Goal: Information Seeking & Learning: Learn about a topic

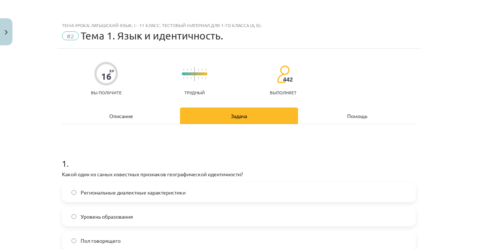
scroll to position [110, 0]
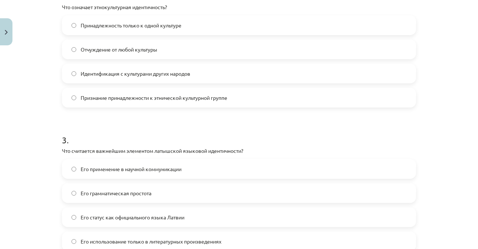
click at [442, 74] on div "Тема урока: Латышский язык. I - 11 класс. Тестовый материал для 1-го класса (а,…" at bounding box center [239, 124] width 478 height 249
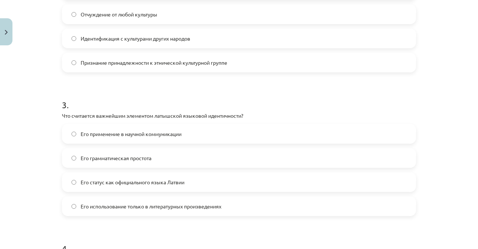
scroll to position [348, 0]
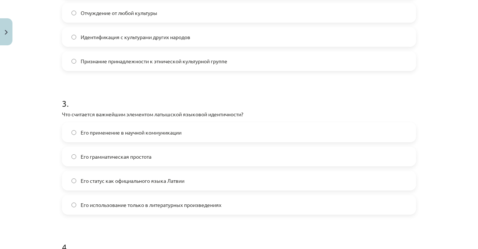
click at [187, 90] on h1 "3 ." at bounding box center [239, 97] width 354 height 23
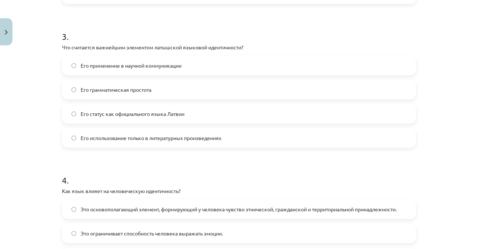
scroll to position [421, 0]
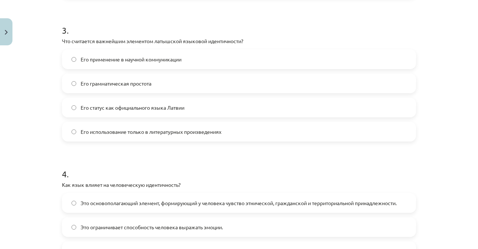
click at [112, 150] on form "1 . Какой один из самых известных признаков географической идентичности? Регион…" at bounding box center [239, 77] width 354 height 705
click at [122, 107] on font "Его статус как официального языка Латвии" at bounding box center [133, 107] width 104 height 7
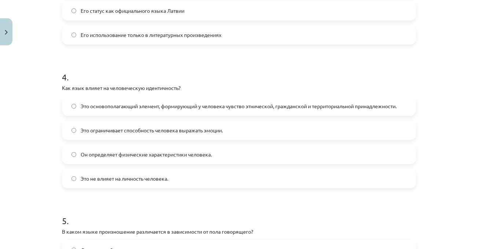
scroll to position [531, 0]
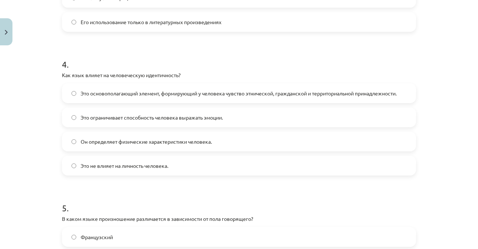
click at [153, 52] on h1 "4 ." at bounding box center [239, 58] width 354 height 23
click at [167, 60] on h1 "4 ." at bounding box center [239, 58] width 354 height 23
click at [347, 99] on label "Это основополагающий элемент, формирующий у человека чувство этнической, гражда…" at bounding box center [239, 93] width 352 height 18
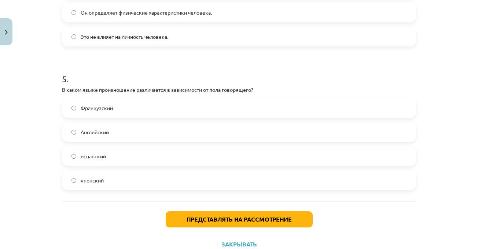
scroll to position [677, 0]
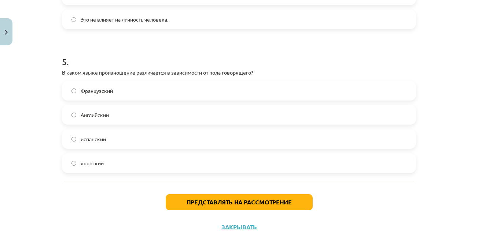
click at [112, 166] on label "японский" at bounding box center [239, 163] width 352 height 18
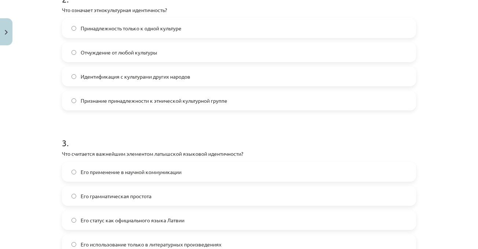
scroll to position [275, 0]
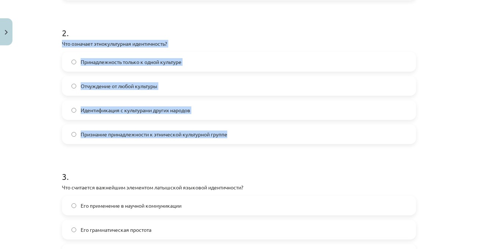
drag, startPoint x: 58, startPoint y: 44, endPoint x: 244, endPoint y: 130, distance: 204.5
click at [244, 130] on div "16 XP Вы получите Трудный 442 выполняет Описание Задача Помощь 1 . Какой один и…" at bounding box center [238, 208] width 363 height 869
copy div "Что означает этнокультурная идентичность? Принадлежность только к одной культур…"
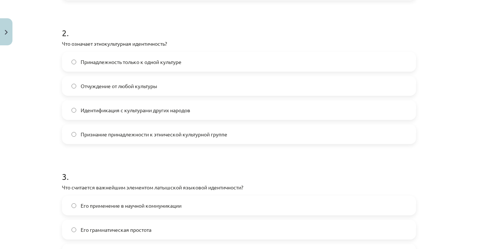
click at [154, 157] on form "1 . Какой один из самых известных признаков географической идентичности? Регион…" at bounding box center [239, 223] width 354 height 705
click at [158, 137] on font "Признание принадлежности к этнической культурной группе" at bounding box center [154, 134] width 146 height 7
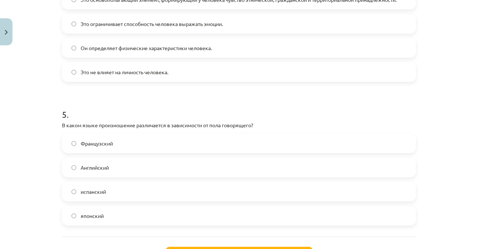
scroll to position [686, 0]
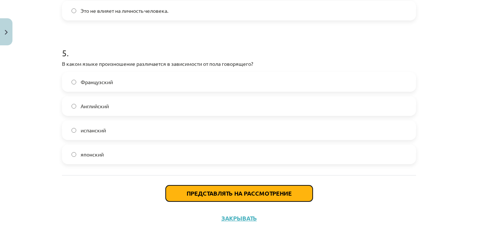
click at [233, 197] on font "Представлять на рассмотрение" at bounding box center [238, 194] width 105 height 8
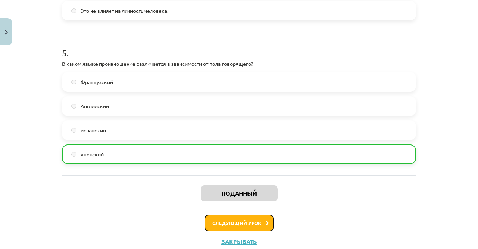
drag, startPoint x: 235, startPoint y: 220, endPoint x: 237, endPoint y: 215, distance: 4.9
click at [236, 219] on button "Следующий урок" at bounding box center [238, 223] width 69 height 17
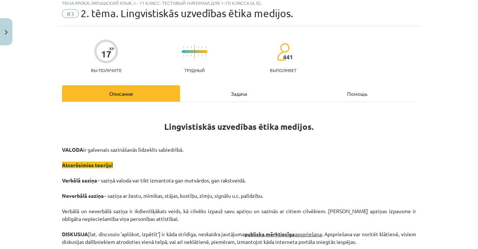
scroll to position [18, 0]
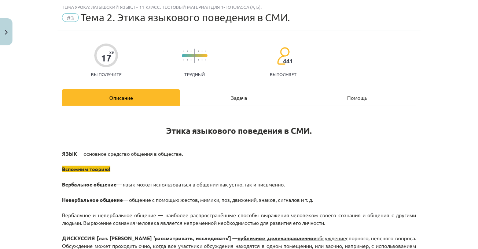
drag, startPoint x: 220, startPoint y: 90, endPoint x: 218, endPoint y: 95, distance: 5.4
click at [219, 92] on div "Задача" at bounding box center [239, 97] width 118 height 16
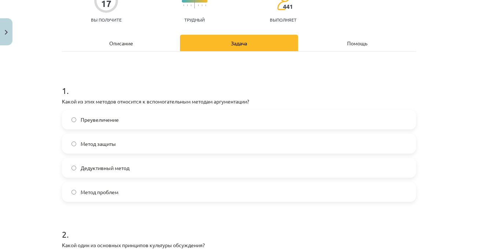
scroll to position [165, 0]
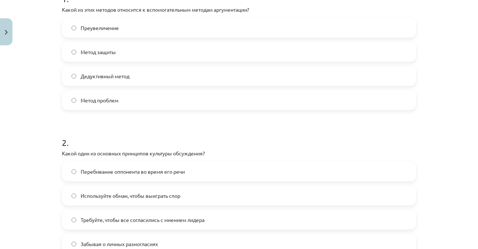
drag, startPoint x: 444, startPoint y: 33, endPoint x: 443, endPoint y: 1, distance: 32.2
click at [444, 33] on div "Тема урока: Латышский язык. I - 11 класс. Тестовый материал для 1-го класса (а,…" at bounding box center [239, 124] width 478 height 249
click at [445, 85] on div "Тема урока: Латышский язык. I - 11 класс. Тестовый материал для 1-го класса (а,…" at bounding box center [239, 124] width 478 height 249
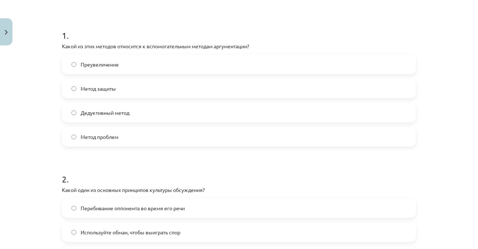
click at [445, 85] on div "Тема урока: Латышский язык. I - 11 класс. Тестовый материал для 1-го класса (а,…" at bounding box center [239, 124] width 478 height 249
click at [214, 37] on h1 "1 ." at bounding box center [239, 29] width 354 height 23
click at [209, 38] on h1 "1 ." at bounding box center [239, 29] width 354 height 23
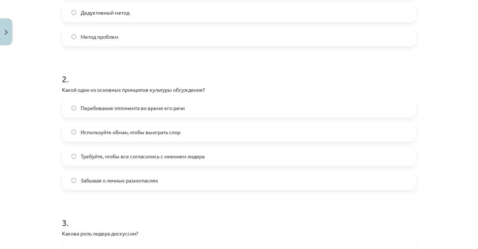
scroll to position [238, 0]
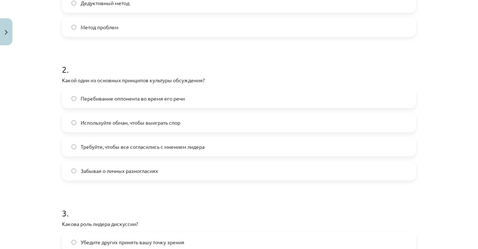
click at [200, 62] on h1 "2 ." at bounding box center [239, 63] width 354 height 23
click at [204, 62] on h1 "2 ." at bounding box center [239, 63] width 354 height 23
click at [175, 157] on div "Перебивание оппонента во время его речи [PERSON_NAME] обман, чтобы выиграть спо…" at bounding box center [239, 135] width 354 height 92
click at [174, 148] on font "Требуйте, чтобы все согласились с мнением лидера" at bounding box center [143, 147] width 124 height 7
click at [430, 107] on div "Тема урока: Латышский язык. I - 11 класс. Тестовый материал для 1-го класса (а,…" at bounding box center [239, 124] width 478 height 249
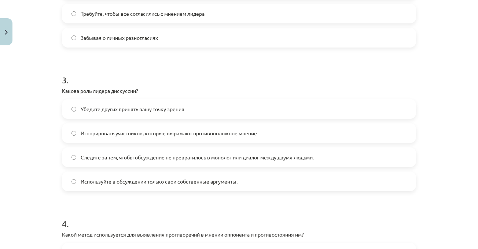
scroll to position [385, 0]
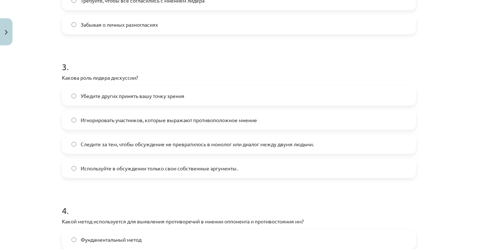
click at [187, 95] on label "Убедите других принять вашу точку зрения" at bounding box center [239, 96] width 352 height 18
click at [210, 147] on span "Следите за тем, чтобы обсуждение не превратилось в монолог или диалог между дву…" at bounding box center [197, 145] width 233 height 8
click at [201, 171] on span "Используйте в обсуждении только свои собственные аргументы." at bounding box center [159, 169] width 157 height 8
click at [185, 94] on label "Убедите других принять вашу точку зрения" at bounding box center [239, 96] width 352 height 18
click at [441, 97] on div "Тема урока: Латышский язык. I - 11 класс. Тестовый материал для 1-го класса (а,…" at bounding box center [239, 124] width 478 height 249
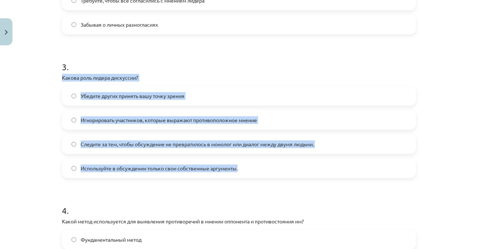
drag, startPoint x: 56, startPoint y: 77, endPoint x: 239, endPoint y: 163, distance: 202.7
click at [239, 163] on div "17 XP Вы получите Трудный 441 выполняет Описание Задача Помощь 1 . Какой из эти…" at bounding box center [238, 98] width 363 height 869
copy div "Какова роль лидера дискуссии? Убедите других принять вашу точку зрения Игнориро…"
click at [205, 137] on label "Следите за тем, чтобы обсуждение не превратилось в монолог или диалог между дву…" at bounding box center [239, 144] width 352 height 18
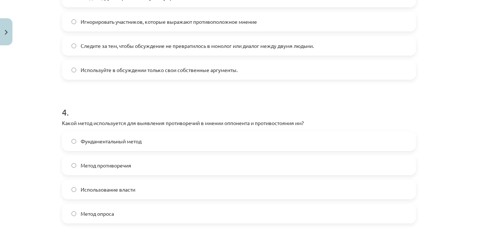
scroll to position [494, 0]
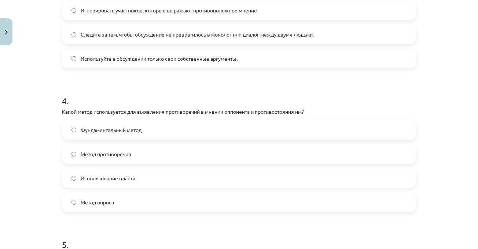
click at [441, 92] on div "Тема урока: Латышский язык. I - 11 класс. Тестовый материал для 1-го класса (а,…" at bounding box center [239, 124] width 478 height 249
click at [105, 156] on font "Метод противоречия" at bounding box center [106, 154] width 51 height 7
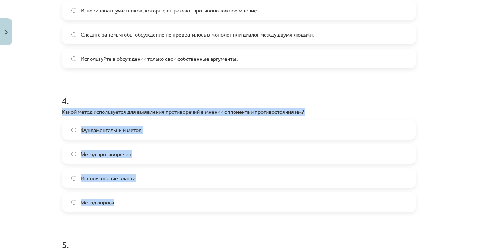
drag, startPoint x: 55, startPoint y: 111, endPoint x: 122, endPoint y: 200, distance: 110.4
copy div "Какой метод используется для выявления противоречий в мнении оппонента и против…"
click at [446, 111] on div "Тема урока: Латышский язык. I - 11 класс. Тестовый материал для 1-го класса (а,…" at bounding box center [239, 124] width 478 height 249
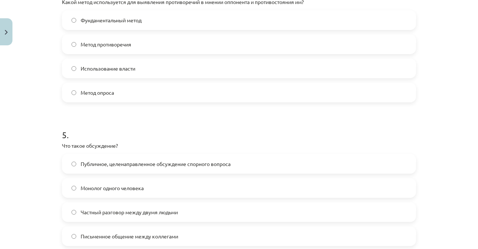
scroll to position [677, 0]
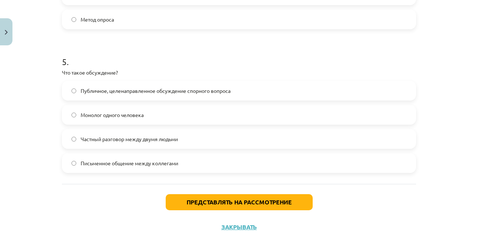
click at [369, 91] on label "Публичное, целенаправленное обсуждение спорного вопроса" at bounding box center [239, 91] width 352 height 18
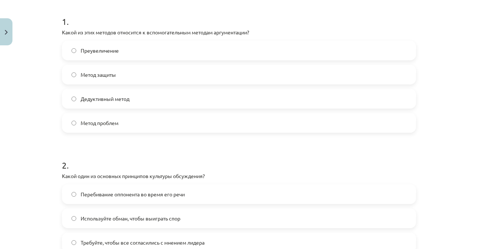
scroll to position [132, 0]
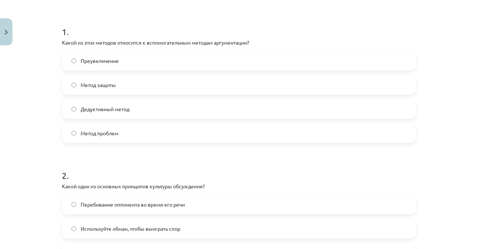
click at [442, 51] on div "Тема урока: Латышский язык. I - 11 класс. Тестовый материал для 1-го класса (а,…" at bounding box center [239, 124] width 478 height 249
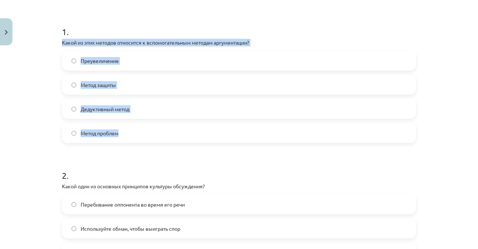
drag, startPoint x: 76, startPoint y: 55, endPoint x: 147, endPoint y: 131, distance: 103.9
copy div "Какой из этих методов относится к вспомогательным методам аргументации? Преувел…"
click at [170, 75] on div "Метод защиты" at bounding box center [239, 85] width 354 height 20
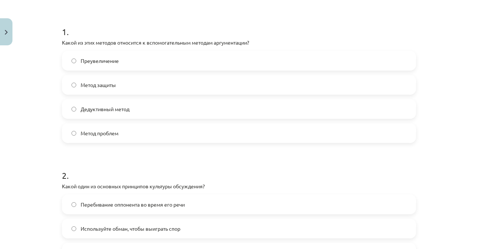
click at [252, 83] on label "Метод защиты" at bounding box center [239, 85] width 352 height 18
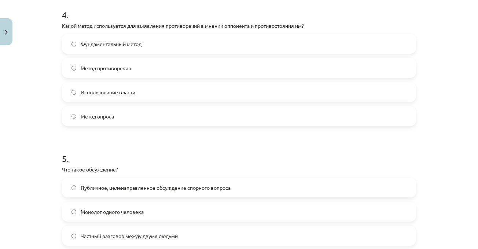
scroll to position [686, 0]
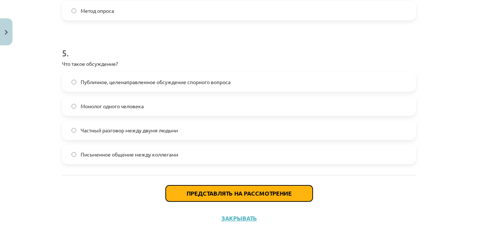
click at [253, 195] on font "Представлять на рассмотрение" at bounding box center [238, 194] width 105 height 8
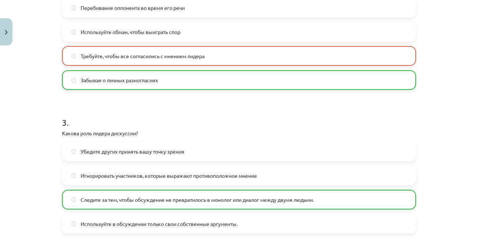
scroll to position [357, 0]
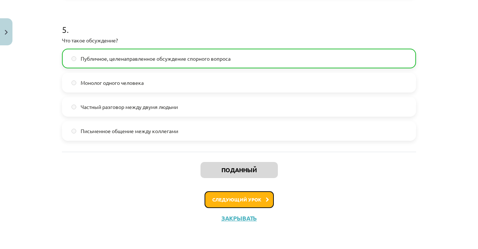
click at [261, 201] on button "Следующий урок" at bounding box center [238, 200] width 69 height 17
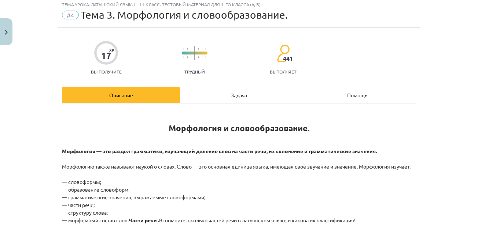
scroll to position [18, 0]
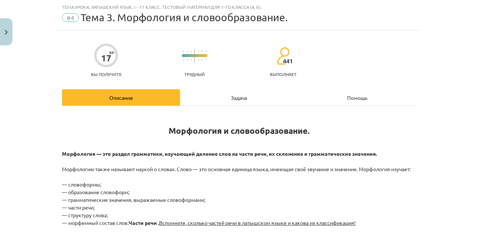
click at [243, 91] on div "Задача" at bounding box center [239, 97] width 118 height 16
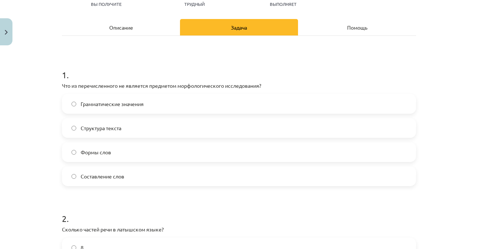
scroll to position [92, 0]
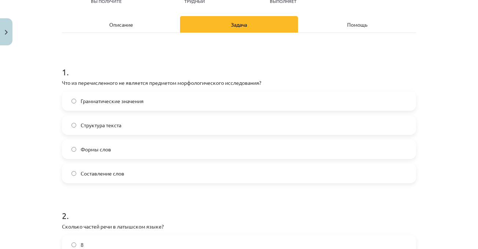
click at [438, 99] on div "Тема урока: Латышский язык. I - 11 класс. Тестовый материал для 1-го класса (а,…" at bounding box center [239, 124] width 478 height 249
